Goal: Entertainment & Leisure: Consume media (video, audio)

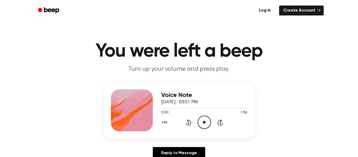
click at [202, 127] on icon "Play Audio" at bounding box center [203, 121] width 13 height 13
click at [202, 127] on icon "Pause Audio" at bounding box center [203, 121] width 13 height 13
click at [202, 127] on icon "Play Audio" at bounding box center [203, 121] width 13 height 13
click at [202, 123] on icon "Pause Audio" at bounding box center [203, 121] width 13 height 13
drag, startPoint x: 164, startPoint y: 108, endPoint x: 160, endPoint y: 107, distance: 3.9
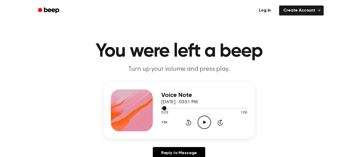
click at [160, 107] on div "Voice Note [DATE] · 03:51 PM 0:03 1:06 Your browser does not support the [objec…" at bounding box center [178, 110] width 151 height 57
click at [188, 120] on icon at bounding box center [188, 122] width 5 height 6
click at [203, 124] on icon "Play Audio" at bounding box center [203, 121] width 13 height 13
click at [203, 124] on icon "Pause Audio" at bounding box center [203, 121] width 13 height 13
